Goal: Find specific page/section: Find specific page/section

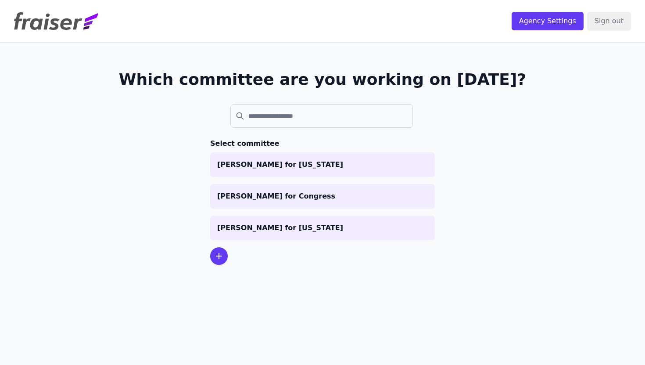
click at [331, 166] on p "Graham for Maine" at bounding box center [322, 164] width 211 height 11
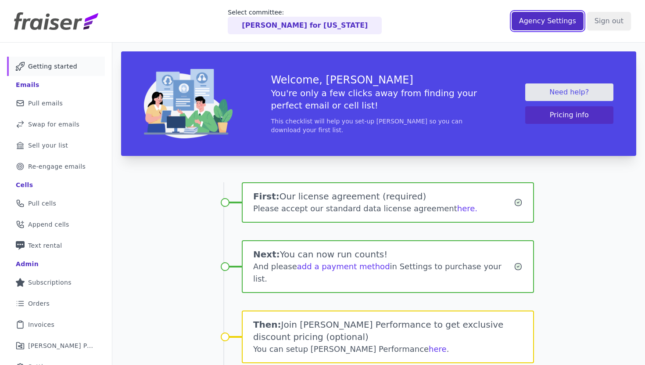
click at [549, 21] on input "Agency Settings" at bounding box center [547, 21] width 72 height 18
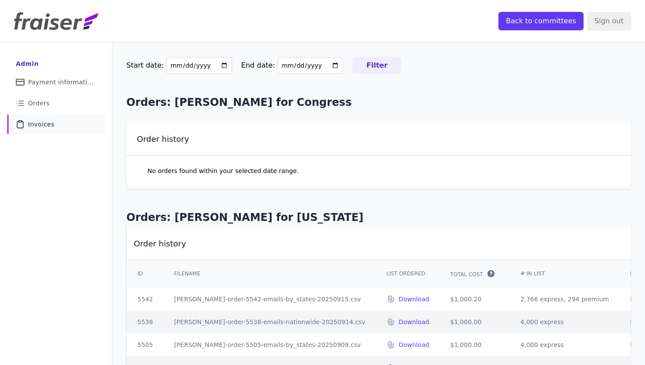
click at [64, 121] on link "Clipboard Icon Outline of a clipboard Invoices" at bounding box center [56, 123] width 98 height 19
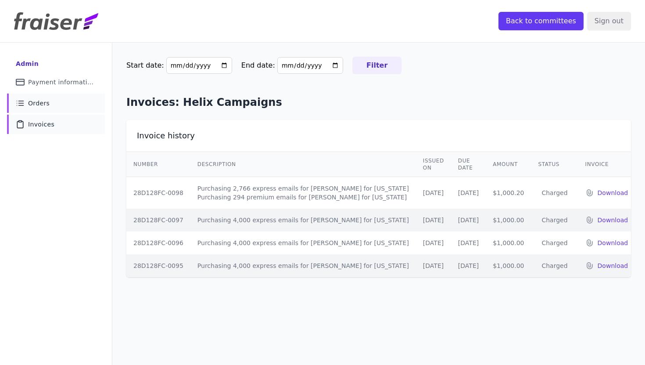
click at [40, 100] on span "Orders" at bounding box center [38, 103] width 21 height 9
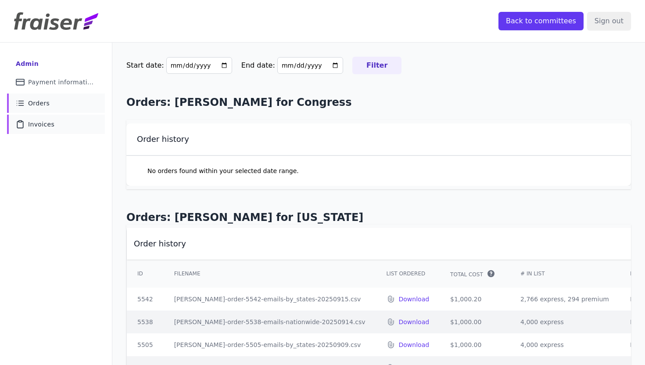
click at [53, 128] on link "Clipboard Icon Outline of a clipboard Invoices" at bounding box center [56, 123] width 98 height 19
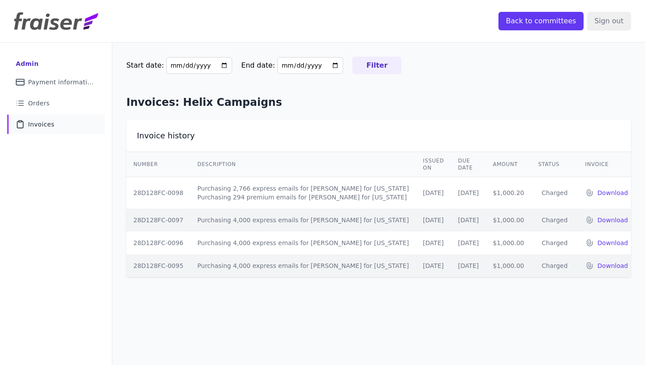
click at [389, 113] on div "Invoices: Helix Campaigns Invoice history Number Description Issued on Due Date…" at bounding box center [378, 186] width 504 height 182
